Goal: Transaction & Acquisition: Purchase product/service

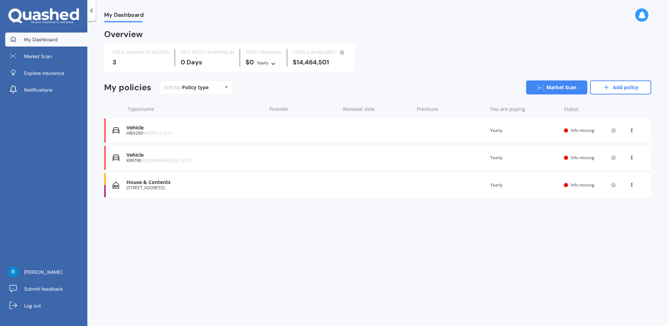
click at [278, 160] on div "Vehicle KRR798 VOLKSWAGEN GOLF 2012 Renewal date Premium You are paying Yearly …" at bounding box center [377, 157] width 547 height 24
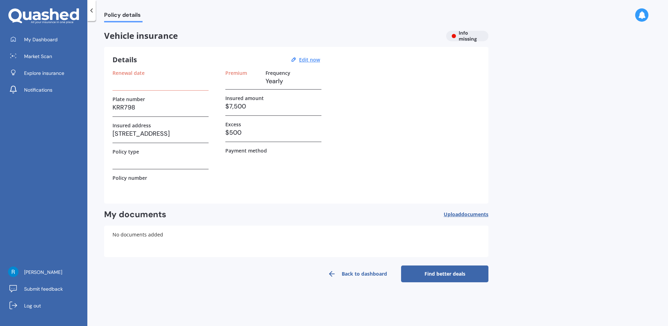
click at [169, 82] on h3 at bounding box center [160, 81] width 96 height 10
click at [146, 87] on div "Renewal date" at bounding box center [160, 80] width 96 height 21
click at [130, 72] on label "Renewal date" at bounding box center [128, 73] width 32 height 6
click at [308, 57] on u "Edit now" at bounding box center [309, 59] width 21 height 7
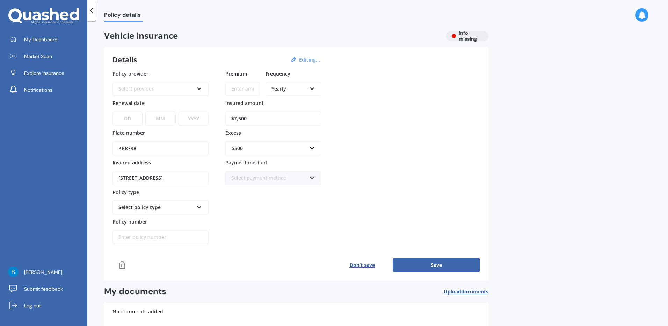
click at [187, 90] on div "Select provider" at bounding box center [155, 89] width 75 height 8
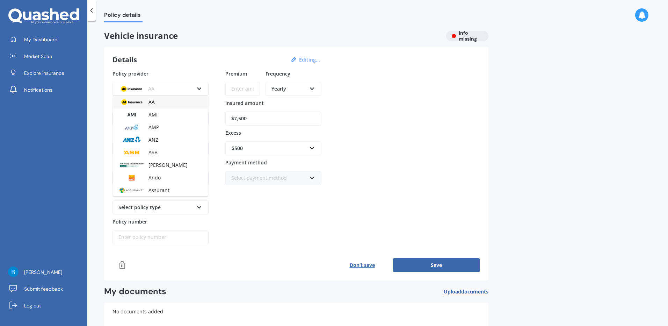
click at [181, 102] on div "AA" at bounding box center [160, 102] width 95 height 13
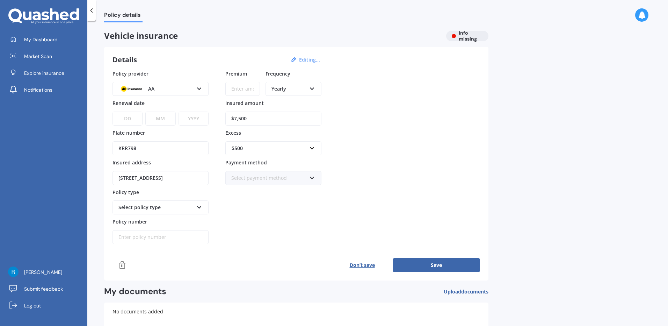
click at [133, 118] on select "DD 01 02 03 04 05 06 07 08 09 10 11 12 13 14 15 16 17 18 19 20 21 22 23 24 25 2…" at bounding box center [127, 118] width 30 height 14
select select "08"
click at [112, 111] on select "DD 01 02 03 04 05 06 07 08 09 10 11 12 13 14 15 16 17 18 19 20 21 22 23 24 25 2…" at bounding box center [127, 118] width 30 height 14
click at [162, 116] on select "MM 01 02 03 04 05 06 07 08 09 10 11 12" at bounding box center [160, 118] width 30 height 14
select select "10"
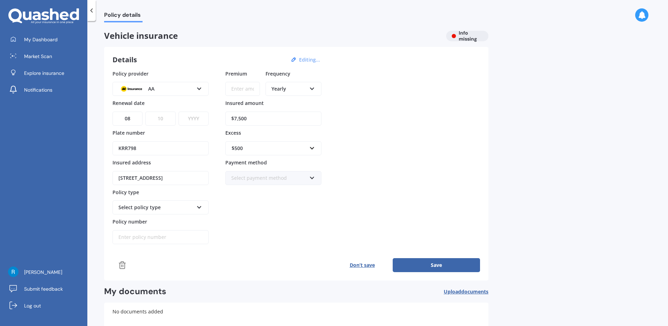
click at [145, 111] on select "MM 01 02 03 04 05 06 07 08 09 10 11 12" at bounding box center [160, 118] width 30 height 14
click at [194, 117] on select "YYYY 2027 2026 2025 2024 2023 2022 2021 2020 2019 2018 2017 2016 2015 2014 2013…" at bounding box center [194, 118] width 30 height 14
select select "2025"
click at [179, 111] on select "YYYY 2027 2026 2025 2024 2023 2022 2021 2020 2019 2018 2017 2016 2015 2014 2013…" at bounding box center [194, 118] width 30 height 14
click at [238, 92] on input "Premium" at bounding box center [242, 89] width 35 height 14
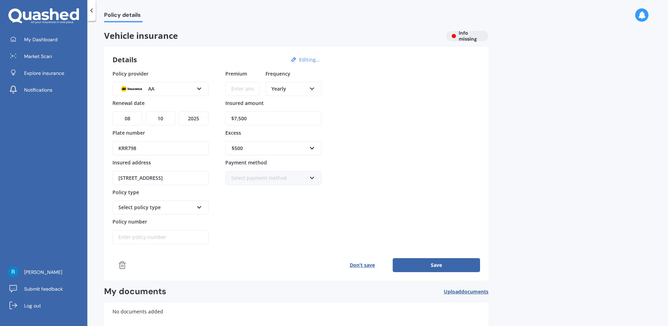
click at [399, 125] on div "Policy provider AA AA AMI AMP ANZ ASB Aioi Nissay Dowa Ando Assurant Autosure B…" at bounding box center [296, 157] width 368 height 174
click at [49, 51] on link "Market Scan" at bounding box center [46, 56] width 82 height 14
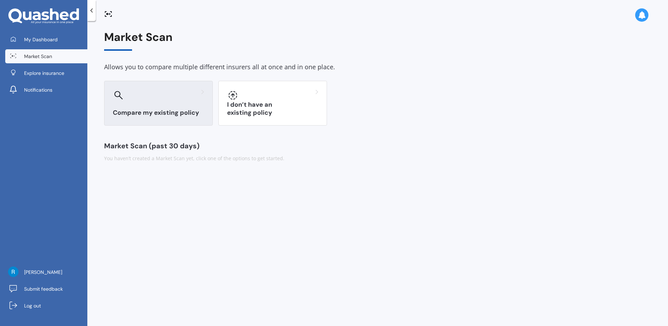
click at [193, 119] on div "Compare my existing policy" at bounding box center [158, 103] width 109 height 45
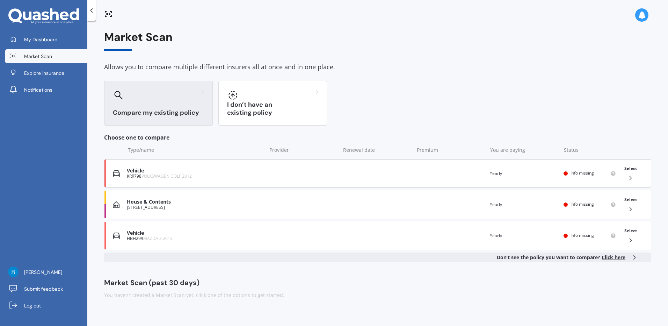
click at [195, 178] on div "KRR798 VOLKSWAGEN GOLF 2012" at bounding box center [195, 176] width 136 height 5
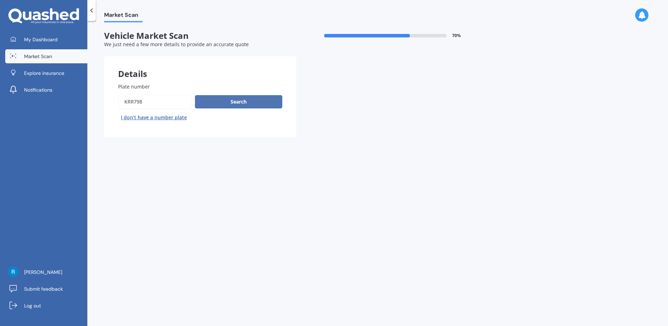
click at [239, 104] on button "Search" at bounding box center [238, 101] width 87 height 13
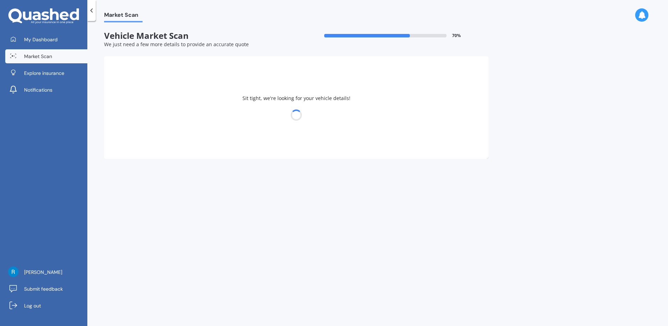
select select "VOLKSWAGEN"
select select "GOLF"
select select "19"
select select "01"
select select "1978"
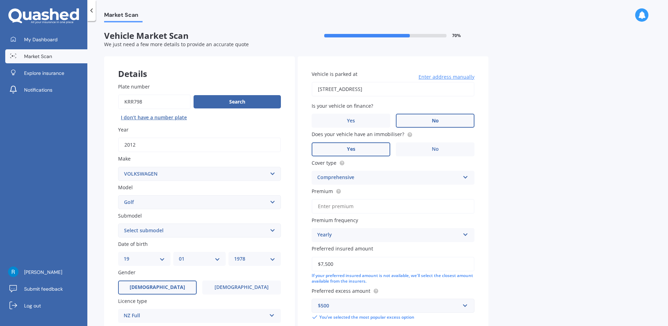
click at [445, 114] on div "Is your vehicle on finance? Yes No" at bounding box center [393, 115] width 163 height 26
click at [452, 116] on label "No" at bounding box center [435, 121] width 79 height 14
click at [0, 0] on input "No" at bounding box center [0, 0] width 0 height 0
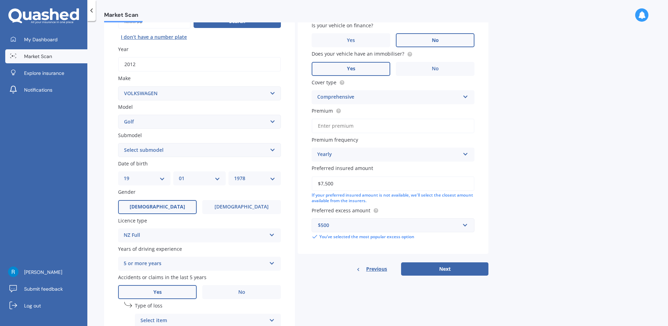
scroll to position [92, 0]
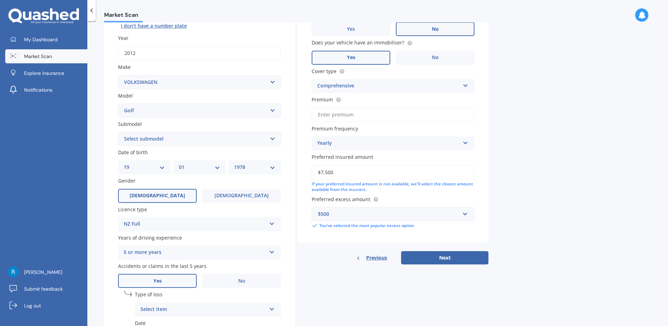
click at [455, 88] on div "Comprehensive" at bounding box center [388, 86] width 143 height 8
click at [436, 115] on div "Third Party, Fire & Theft" at bounding box center [393, 112] width 162 height 13
click at [444, 257] on button "Next" at bounding box center [444, 257] width 87 height 13
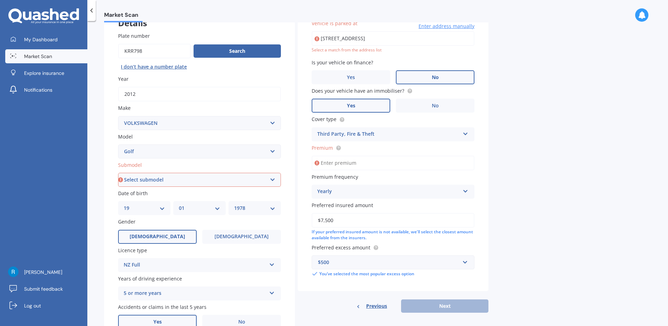
scroll to position [0, 0]
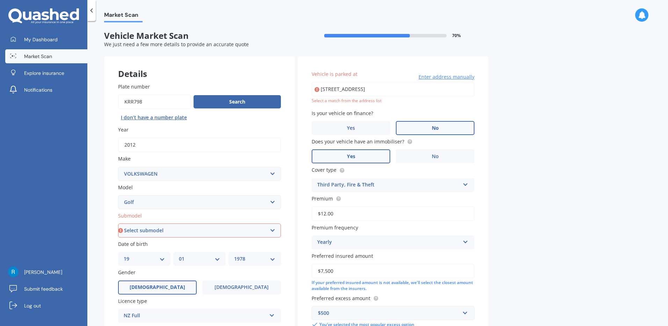
type input "$1.00"
type input "$750.00"
click at [504, 202] on div "Market Scan Vehicle Market Scan 70 % We just need a few more details to provide…" at bounding box center [377, 174] width 581 height 305
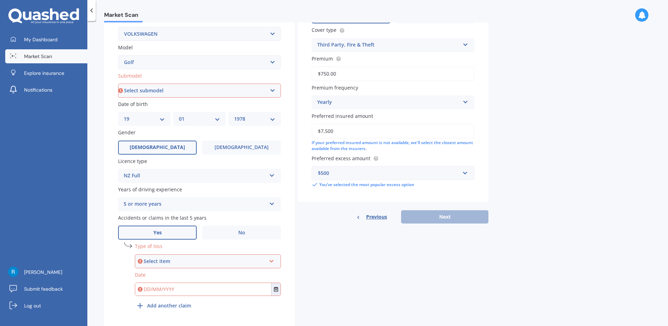
click at [466, 216] on div "Previous Next" at bounding box center [393, 216] width 191 height 13
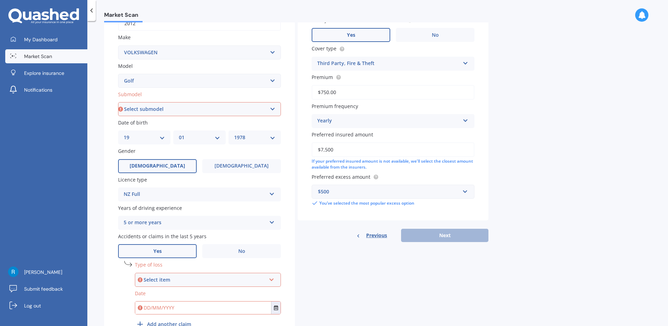
scroll to position [105, 0]
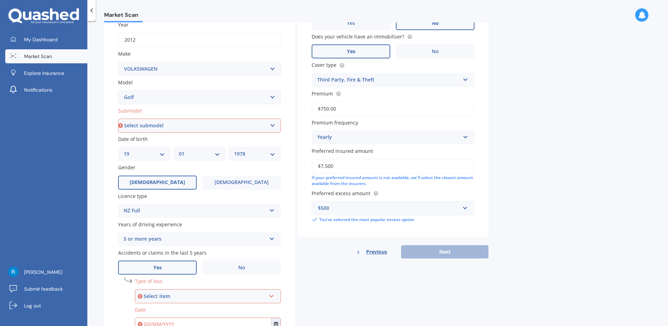
click at [225, 123] on select "Select submodel (All other) 1.4 GT TSI 1.4 TSI 1.6 1.6 FSI 1.6 TSI 1.8 1.9 TDI …" at bounding box center [199, 125] width 163 height 14
click at [227, 131] on select "Select submodel (All other) 1.4 GT TSI 1.4 TSI 1.6 1.6 FSI 1.6 TSI 1.8 1.9 TDI …" at bounding box center [199, 125] width 163 height 14
select select "1.6 TSI"
click at [118, 118] on select "Select submodel (All other) 1.4 GT TSI 1.4 TSI 1.6 1.6 FSI 1.6 TSI 1.8 1.9 TDI …" at bounding box center [199, 125] width 163 height 14
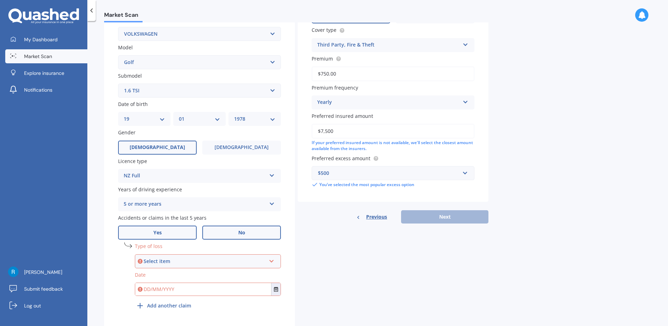
click at [242, 237] on label "No" at bounding box center [241, 232] width 79 height 14
click at [0, 0] on input "No" at bounding box center [0, 0] width 0 height 0
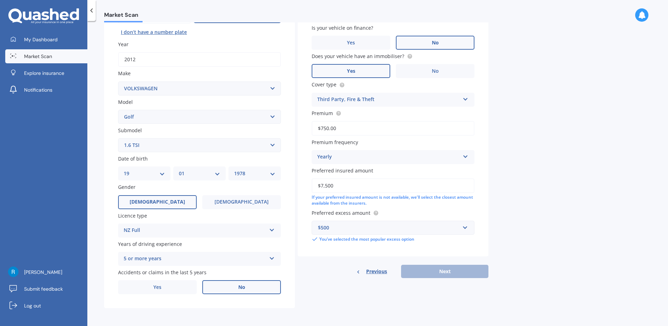
scroll to position [86, 0]
type input "[STREET_ADDRESS]"
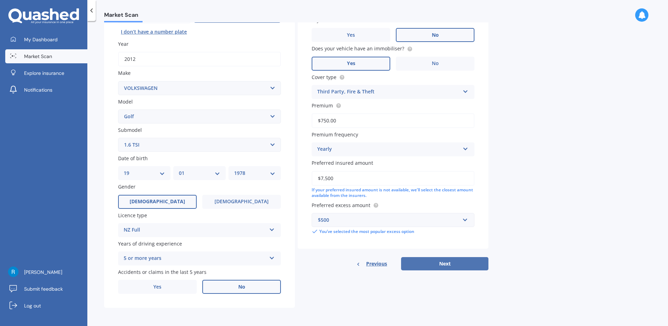
click at [466, 264] on button "Next" at bounding box center [444, 263] width 87 height 13
select select "19"
select select "01"
select select "1978"
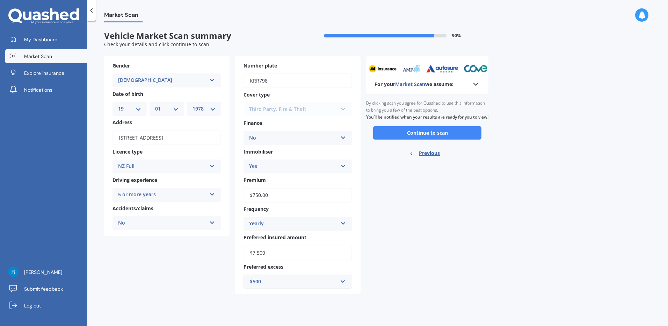
scroll to position [0, 0]
click at [428, 137] on button "Continue to scan" at bounding box center [427, 132] width 108 height 13
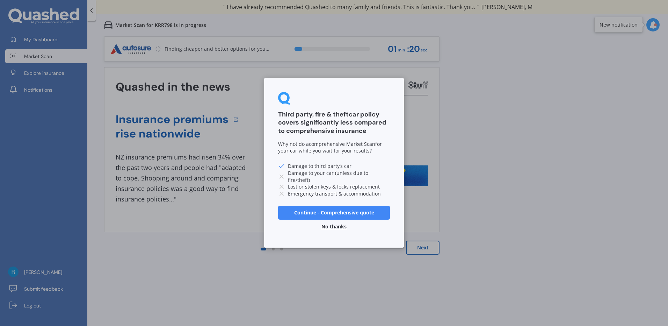
click at [359, 214] on button "Continue - Comprehensive quote" at bounding box center [334, 212] width 112 height 14
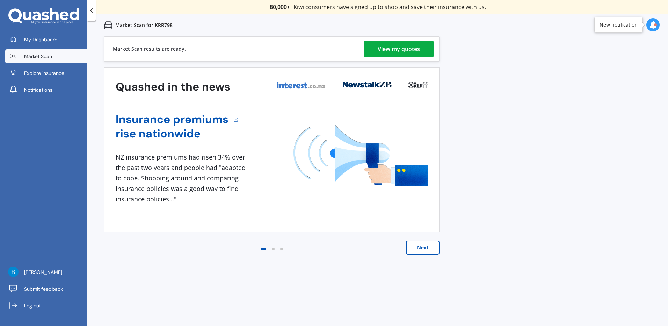
click at [403, 46] on div "View my quotes" at bounding box center [399, 49] width 42 height 17
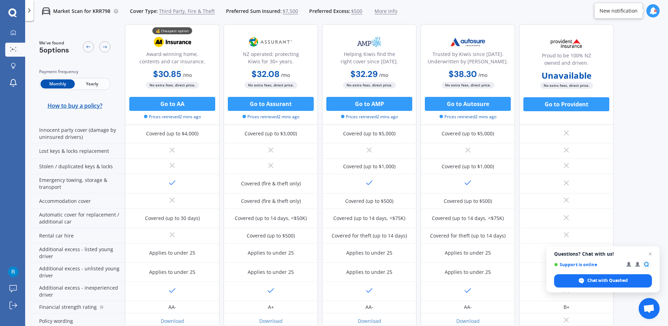
scroll to position [176, 0]
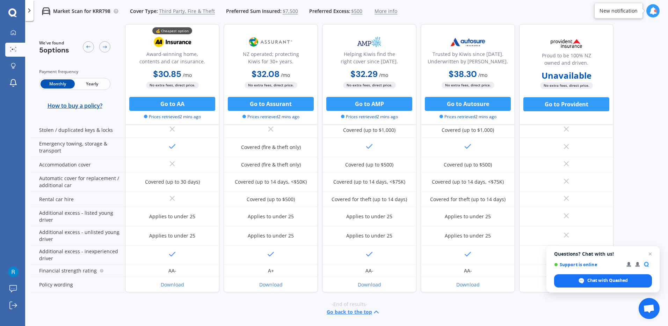
click at [93, 79] on span "Yearly" at bounding box center [92, 83] width 34 height 9
click at [192, 8] on span "Third Party, Fire & Theft" at bounding box center [187, 11] width 56 height 7
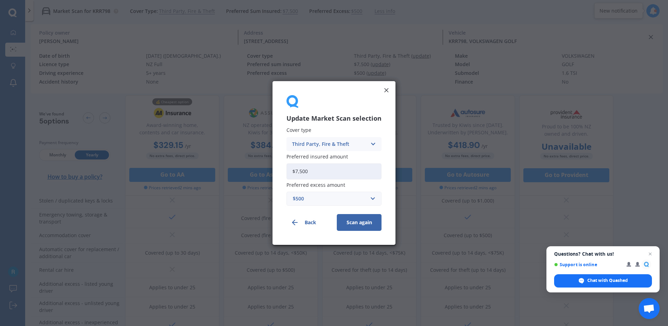
click at [318, 145] on div "Third Party, Fire & Theft" at bounding box center [329, 144] width 75 height 8
click at [317, 156] on span "Comprehensive" at bounding box center [310, 157] width 37 height 5
click at [356, 223] on button "Scan again" at bounding box center [359, 222] width 45 height 17
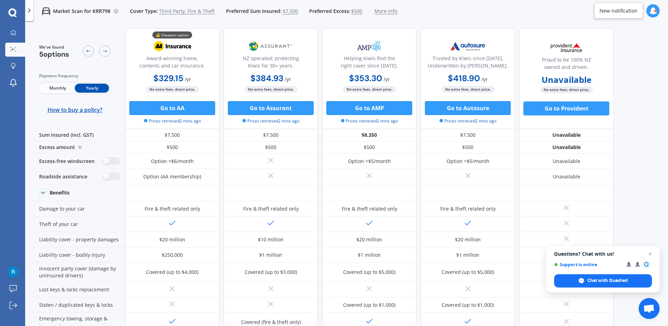
scroll to position [0, 0]
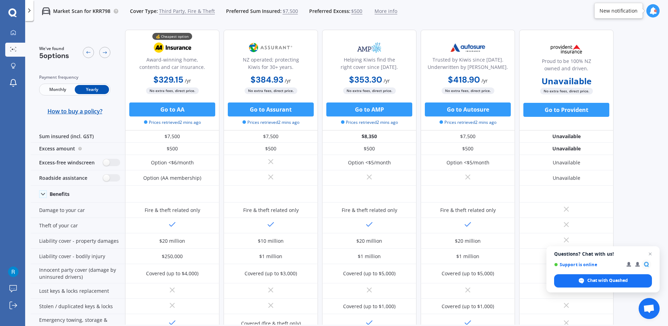
click at [195, 12] on span "Third Party, Fire & Theft" at bounding box center [187, 11] width 56 height 7
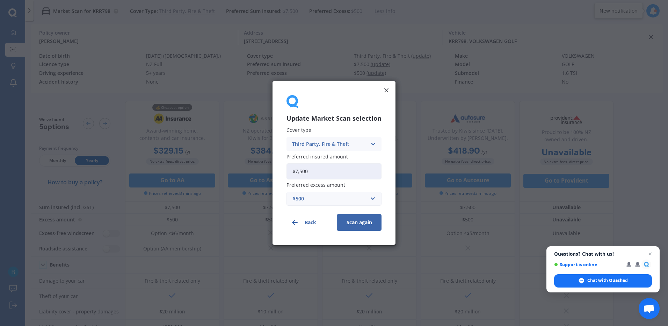
click at [345, 145] on div "Third Party, Fire & Theft" at bounding box center [329, 144] width 75 height 8
click at [333, 159] on div "Comprehensive" at bounding box center [334, 157] width 94 height 13
click at [358, 225] on button "Scan again" at bounding box center [359, 222] width 45 height 17
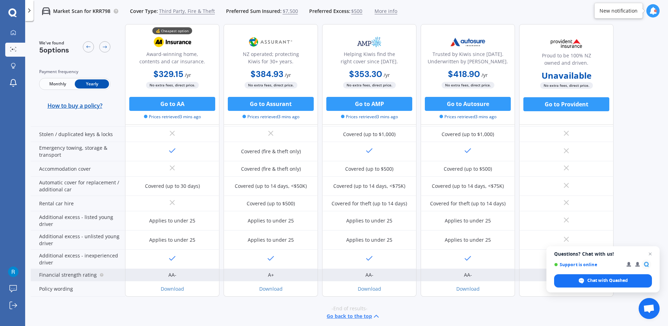
scroll to position [176, 0]
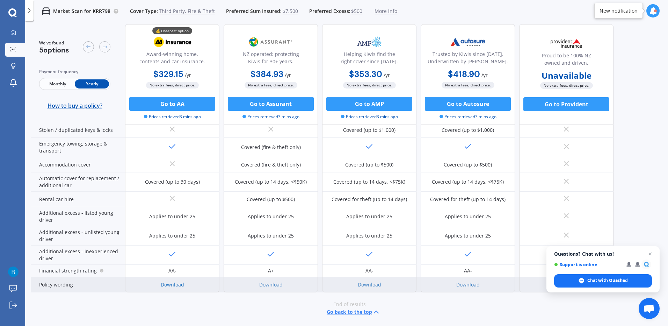
click at [175, 284] on link "Download" at bounding box center [172, 284] width 23 height 7
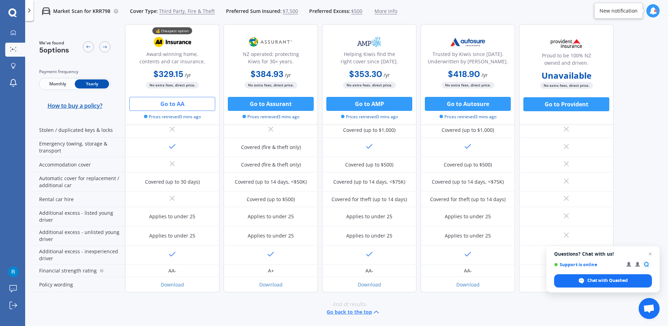
click at [168, 107] on button "Go to AA" at bounding box center [172, 104] width 86 height 14
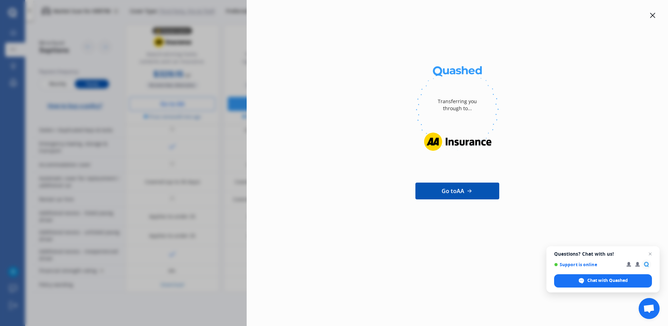
click at [132, 81] on div "Transferring you through to... Go to AA" at bounding box center [334, 163] width 668 height 326
click at [650, 11] on div at bounding box center [652, 15] width 8 height 8
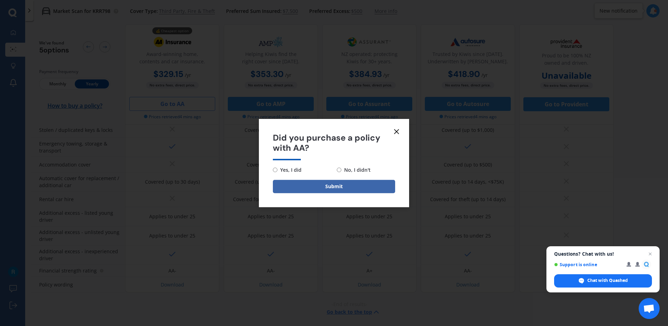
click at [396, 130] on line at bounding box center [396, 131] width 4 height 4
